Goal: Task Accomplishment & Management: Use online tool/utility

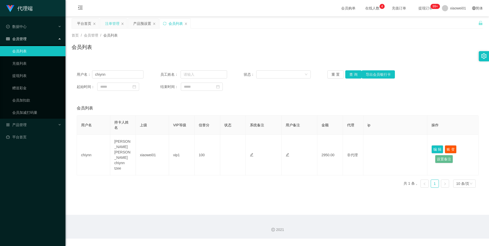
click at [111, 26] on div "注单管理" at bounding box center [112, 24] width 14 height 10
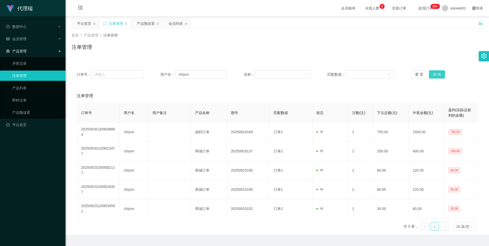
click at [440, 76] on button "查 询" at bounding box center [437, 74] width 16 height 8
click at [140, 24] on div "产品预设置" at bounding box center [146, 24] width 18 height 10
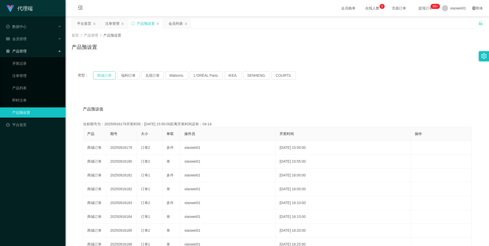
drag, startPoint x: 102, startPoint y: 76, endPoint x: 143, endPoint y: 86, distance: 42.2
click at [135, 98] on div "类型： 商城订单 福利订单 兑现订单 Watsons. L'ORÉAL Paris. IKEA. [GEOGRAPHIC_DATA]. COURTS. 产品预…" at bounding box center [277, 183] width 411 height 236
click at [150, 74] on button "兑现订单" at bounding box center [152, 75] width 23 height 8
click at [155, 74] on button "兑现订单" at bounding box center [152, 75] width 23 height 8
click at [148, 75] on button "兑现订单" at bounding box center [152, 75] width 23 height 8
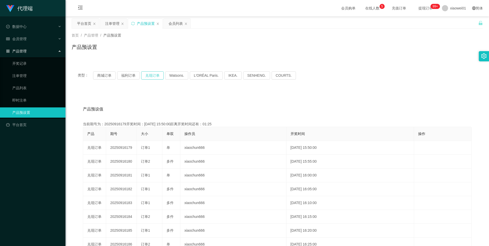
click at [157, 73] on button "兑现订单" at bounding box center [152, 75] width 23 height 8
